Goal: Task Accomplishment & Management: Manage account settings

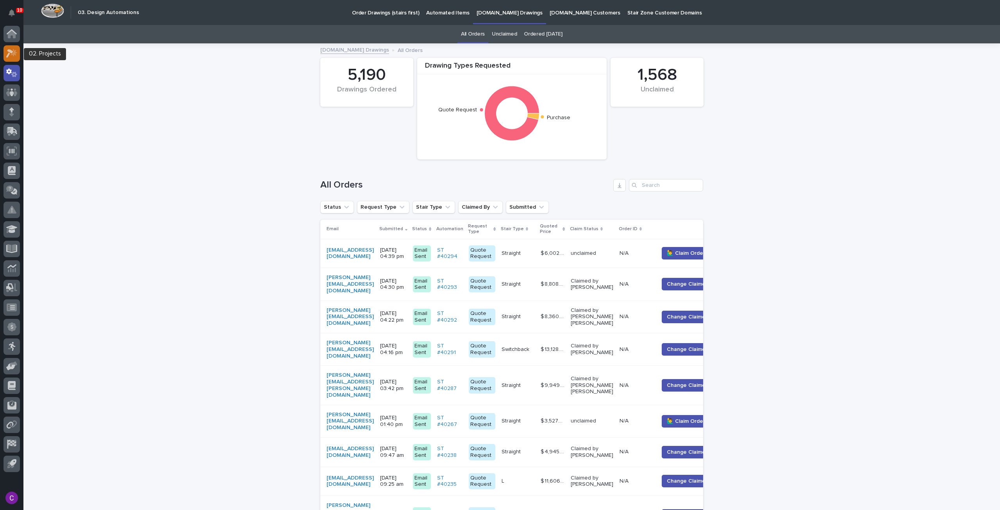
click at [13, 54] on icon at bounding box center [14, 52] width 7 height 8
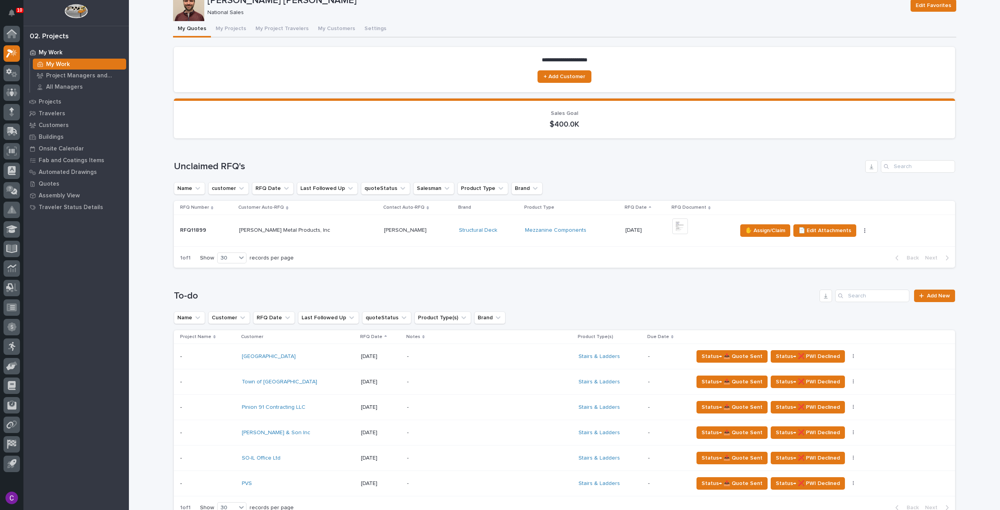
scroll to position [78, 0]
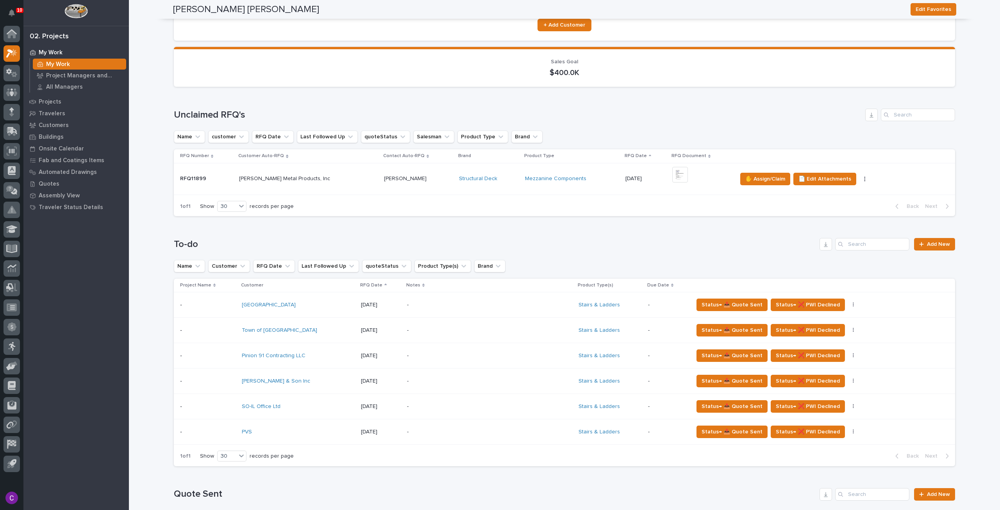
click at [385, 428] on div "[DATE]" at bounding box center [380, 431] width 39 height 8
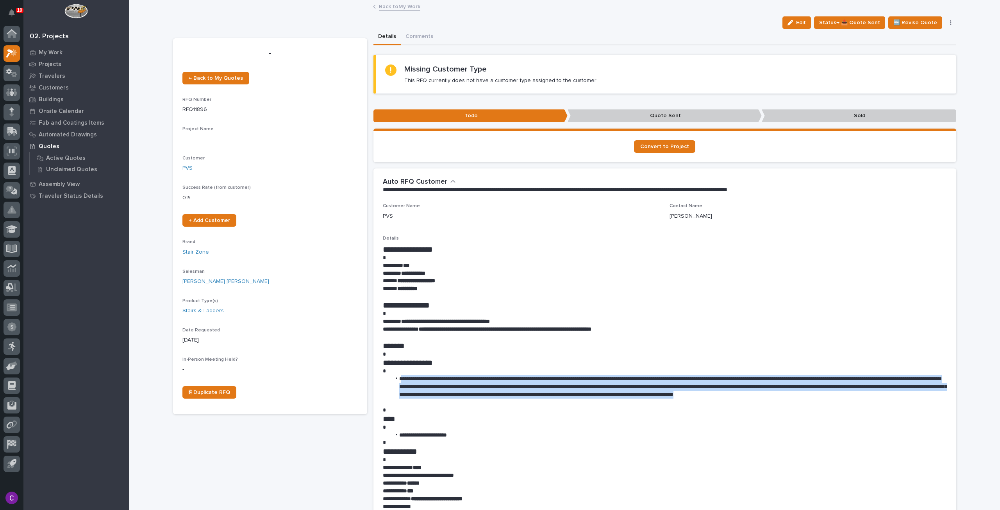
drag, startPoint x: 415, startPoint y: 402, endPoint x: 398, endPoint y: 381, distance: 26.9
click at [398, 381] on li "**********" at bounding box center [669, 390] width 556 height 31
click at [388, 4] on link "Back to My Work" at bounding box center [399, 6] width 41 height 9
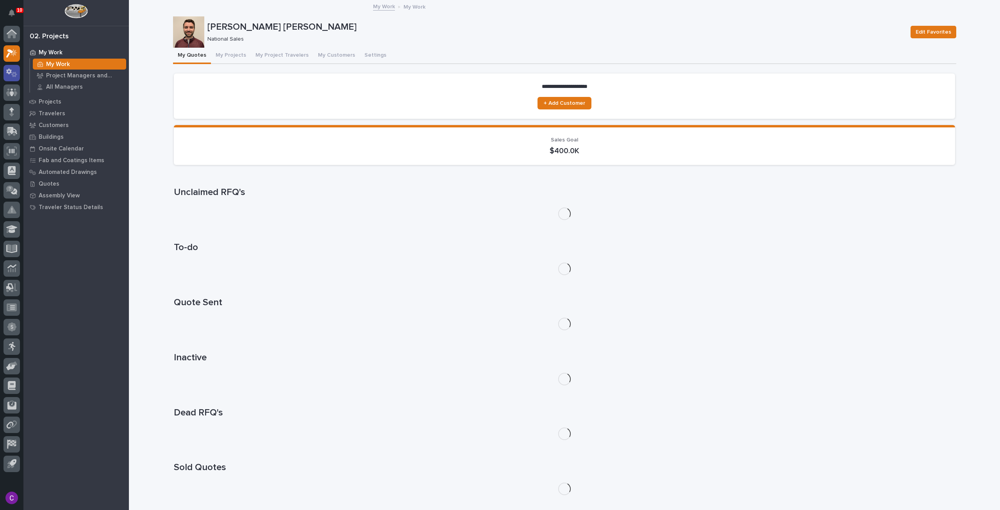
click at [14, 78] on div at bounding box center [12, 73] width 16 height 16
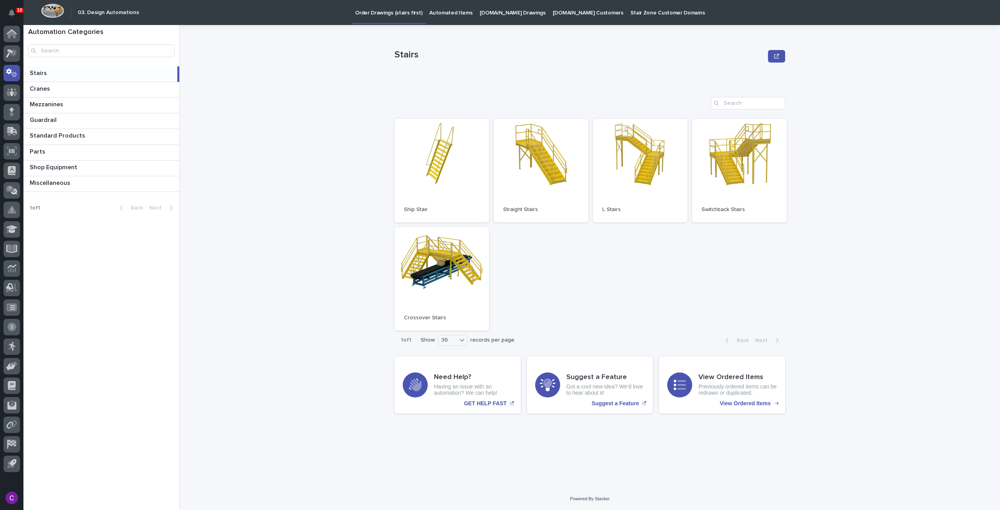
click at [506, 11] on p "[DOMAIN_NAME] Drawings" at bounding box center [513, 8] width 66 height 16
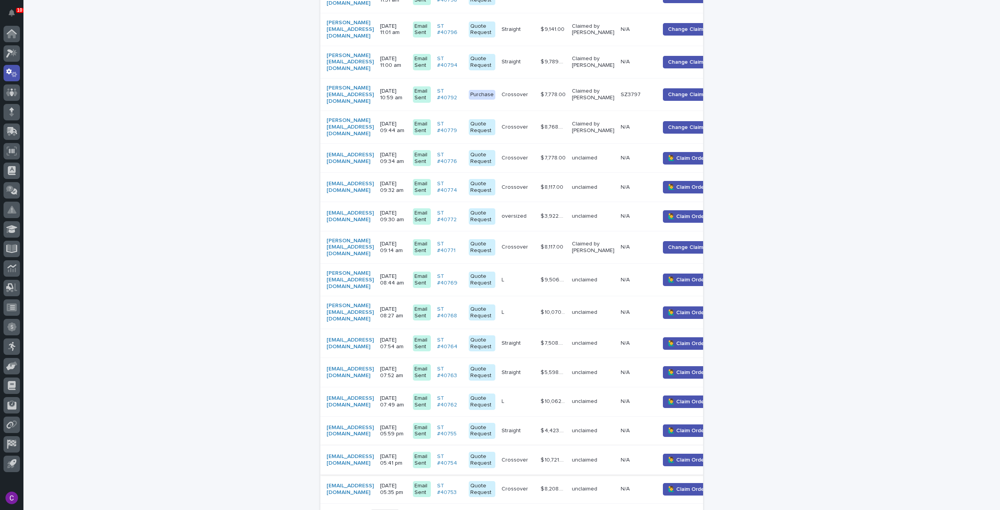
scroll to position [703, 0]
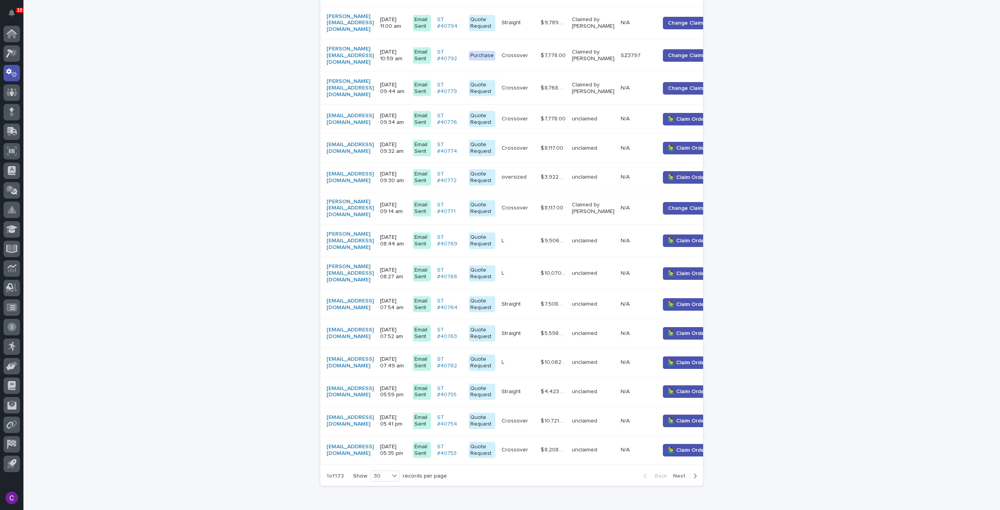
click at [695, 472] on button "Next" at bounding box center [686, 475] width 33 height 7
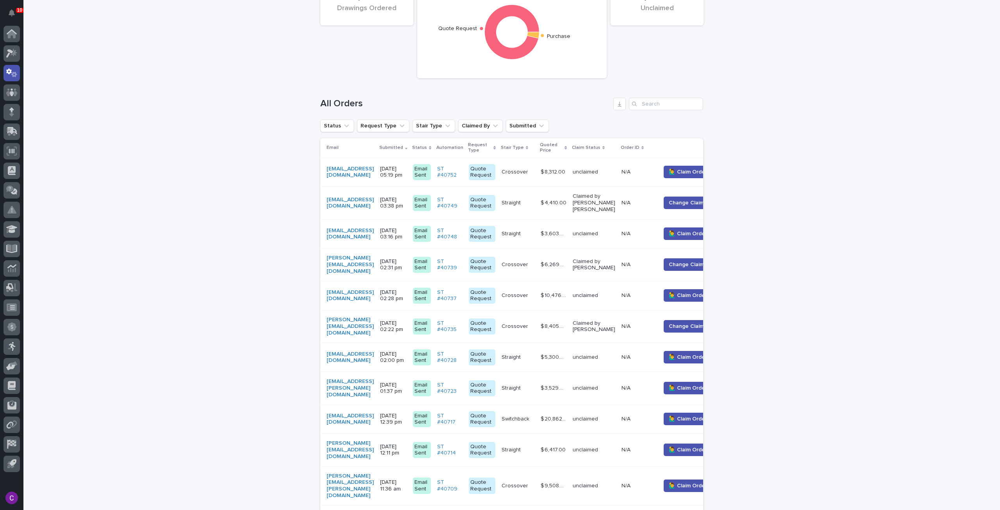
scroll to position [39, 0]
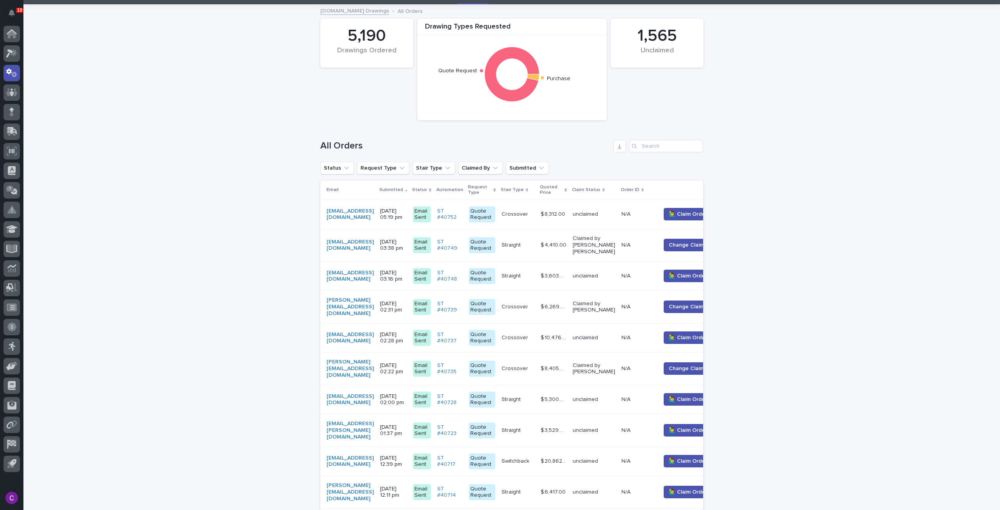
click at [618, 464] on td "unclaimed" at bounding box center [594, 461] width 49 height 29
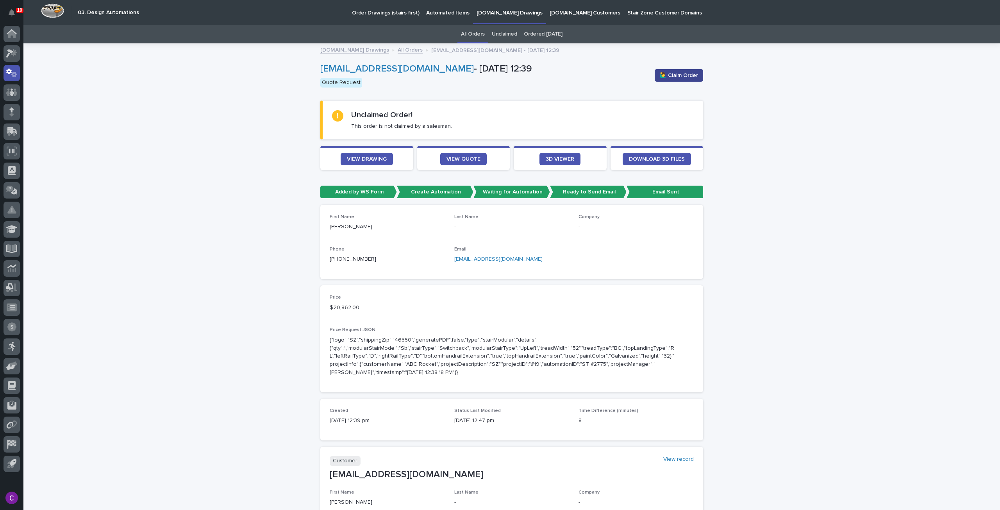
click at [667, 72] on span "🙋‍♂️ Claim Order" at bounding box center [679, 76] width 38 height 8
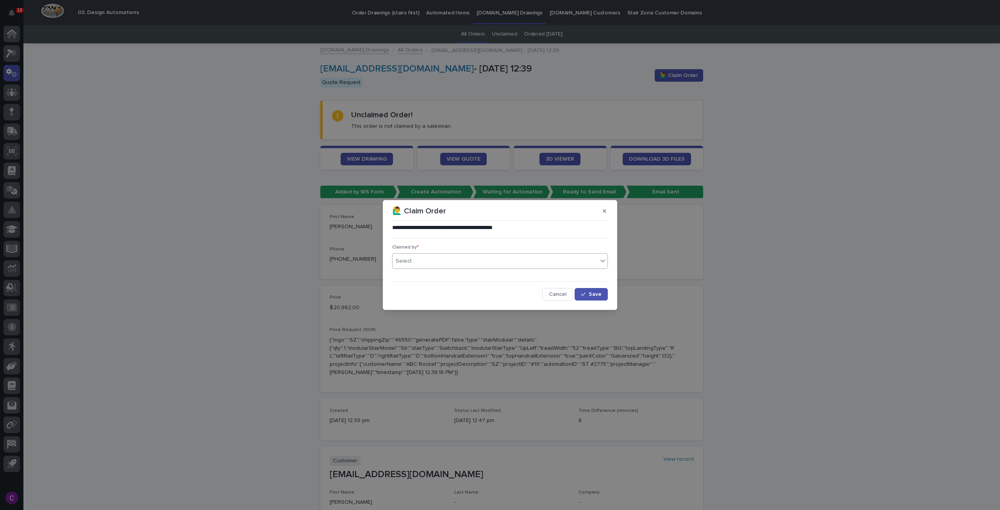
click at [464, 256] on div "Select..." at bounding box center [495, 261] width 205 height 13
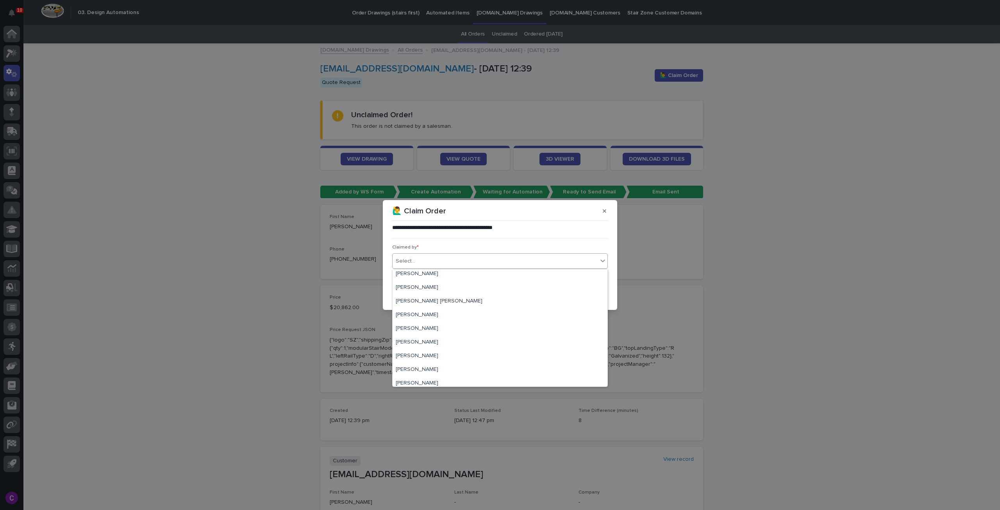
scroll to position [860, 0]
click at [426, 282] on div "[PERSON_NAME] [PERSON_NAME]" at bounding box center [500, 278] width 215 height 14
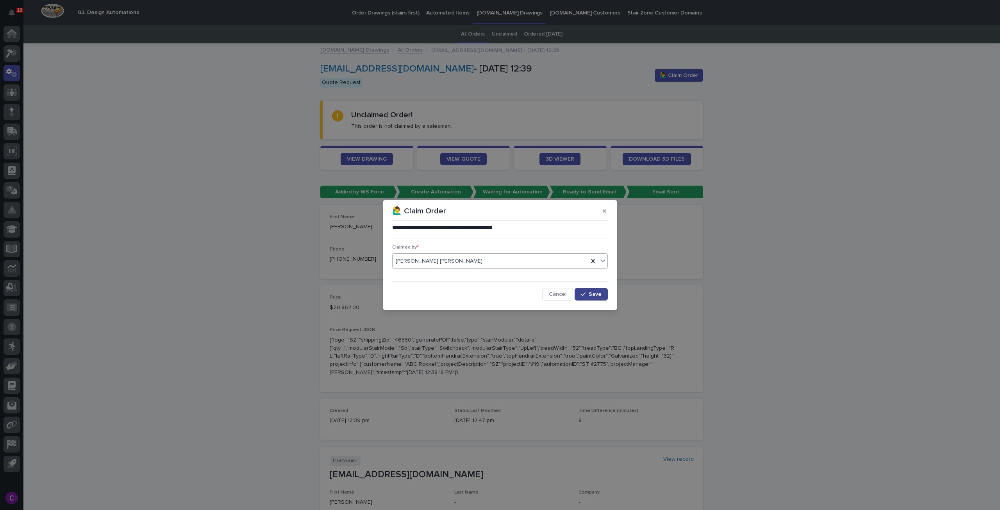
click at [585, 293] on icon "button" at bounding box center [583, 294] width 5 height 5
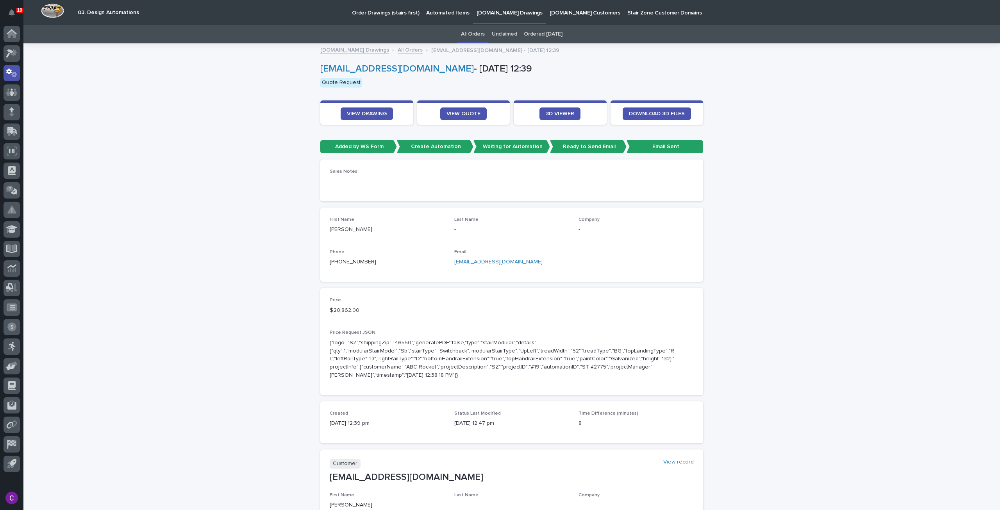
click at [500, 18] on link "[DOMAIN_NAME] Drawings" at bounding box center [509, 11] width 73 height 23
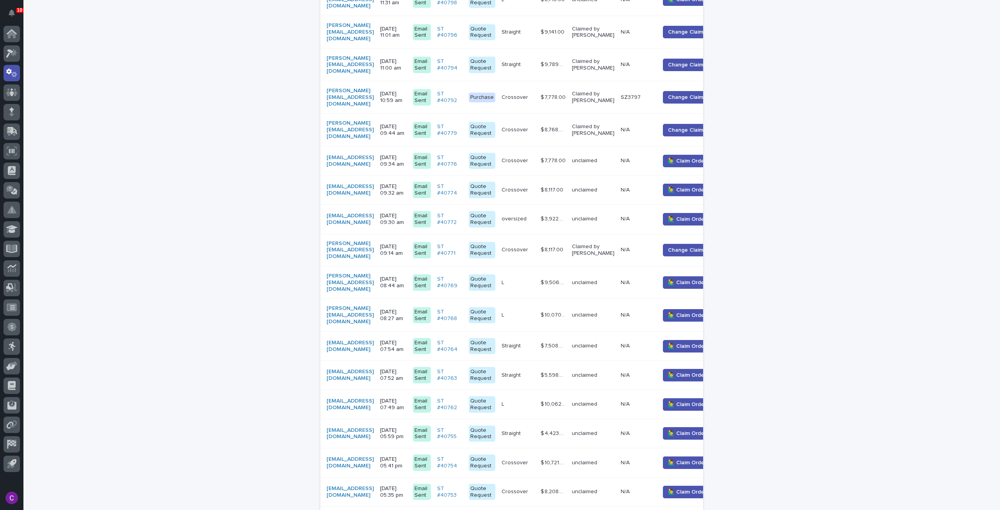
scroll to position [718, 0]
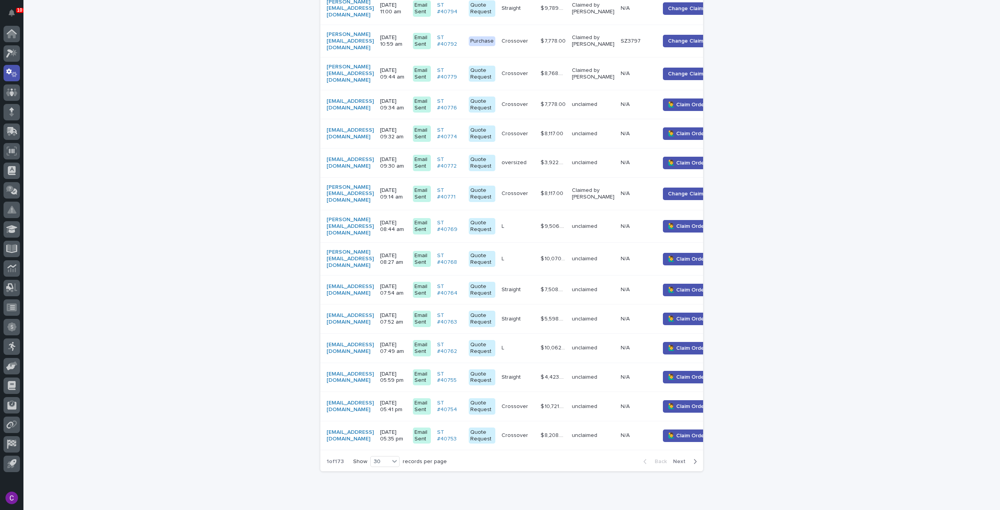
click at [569, 333] on td "$ 10,062.00 $ 10,062.00" at bounding box center [553, 347] width 31 height 29
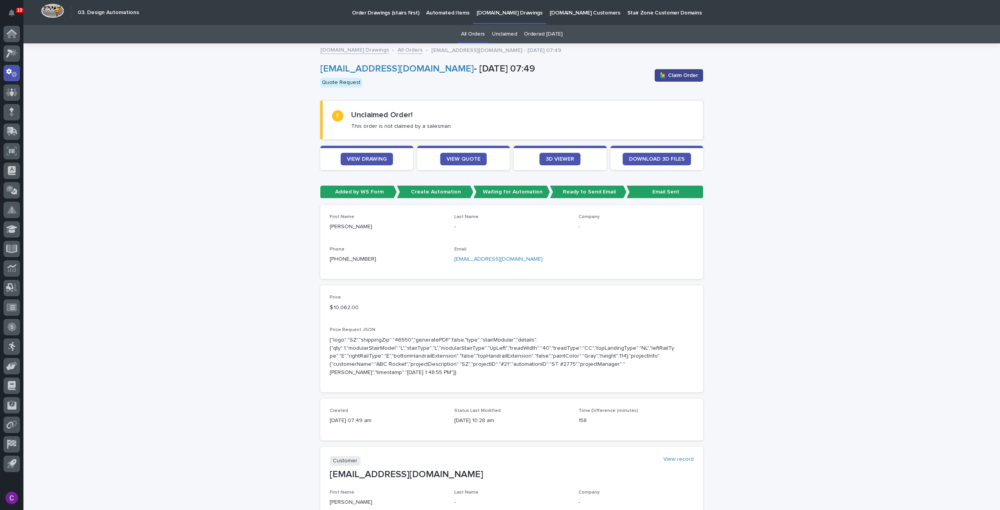
click at [662, 73] on span "🙋‍♂️ Claim Order" at bounding box center [679, 76] width 38 height 8
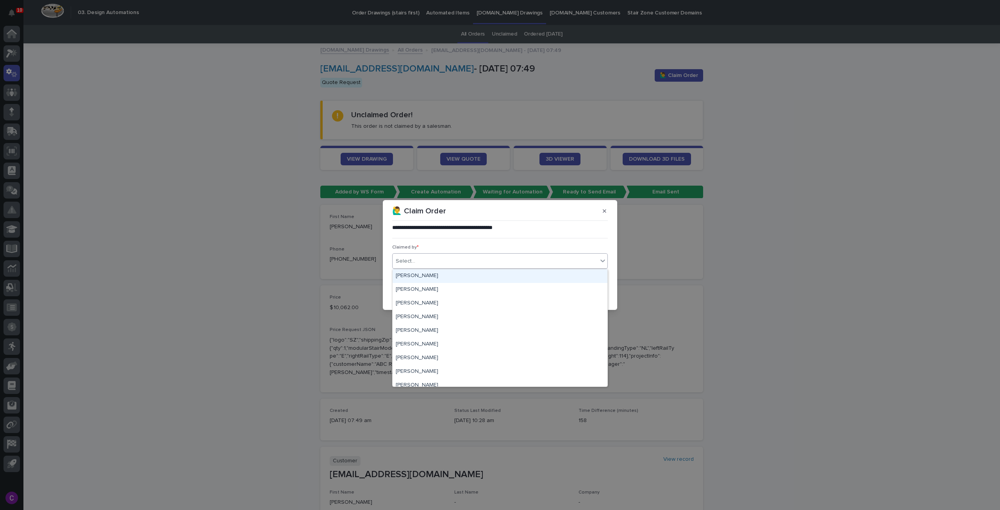
click at [481, 263] on div "Select..." at bounding box center [495, 261] width 205 height 13
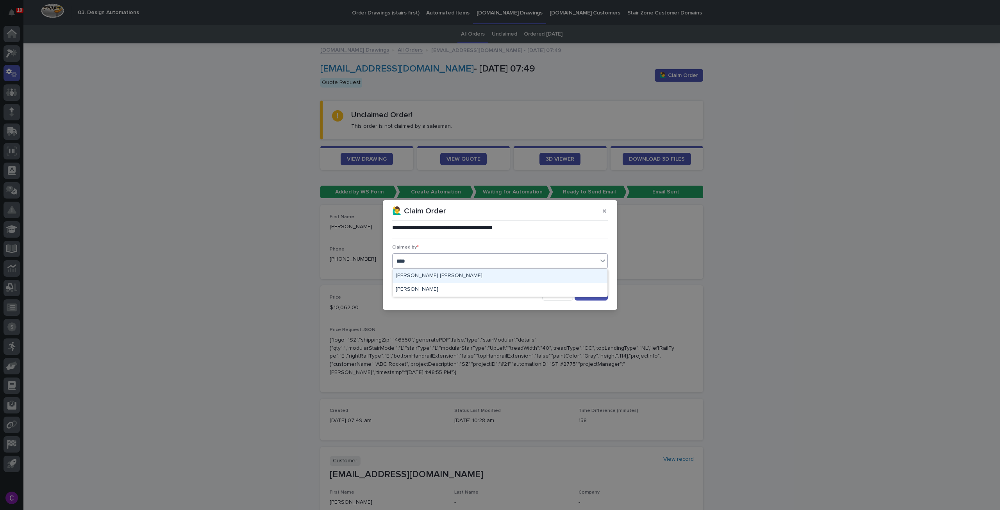
type input "*****"
click at [476, 274] on div "[PERSON_NAME] [PERSON_NAME]" at bounding box center [500, 276] width 215 height 14
click at [599, 294] on span "Save" at bounding box center [595, 294] width 13 height 5
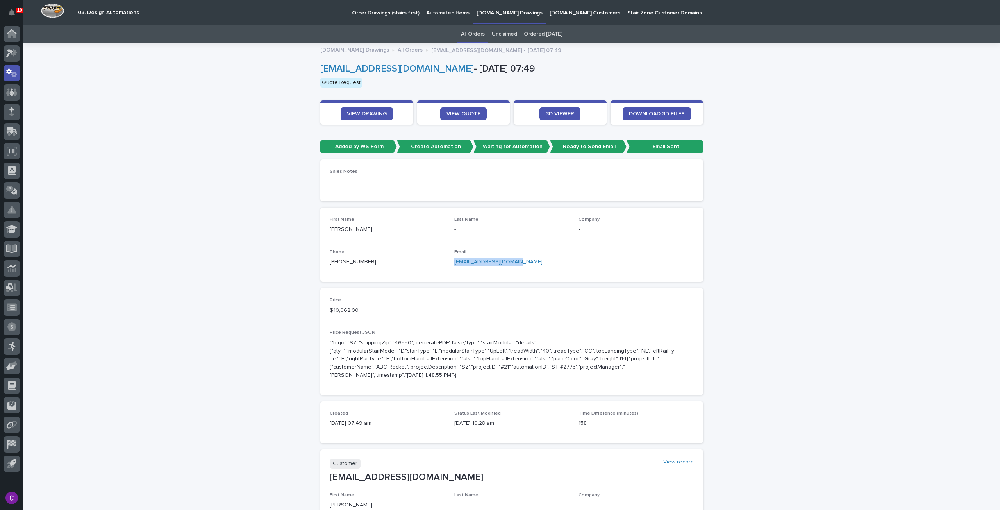
drag, startPoint x: 518, startPoint y: 262, endPoint x: 451, endPoint y: 262, distance: 66.8
click at [454, 262] on p "[EMAIL_ADDRESS][DOMAIN_NAME]" at bounding box center [511, 262] width 115 height 8
copy link "[EMAIL_ADDRESS][DOMAIN_NAME]"
